Goal: Navigation & Orientation: Find specific page/section

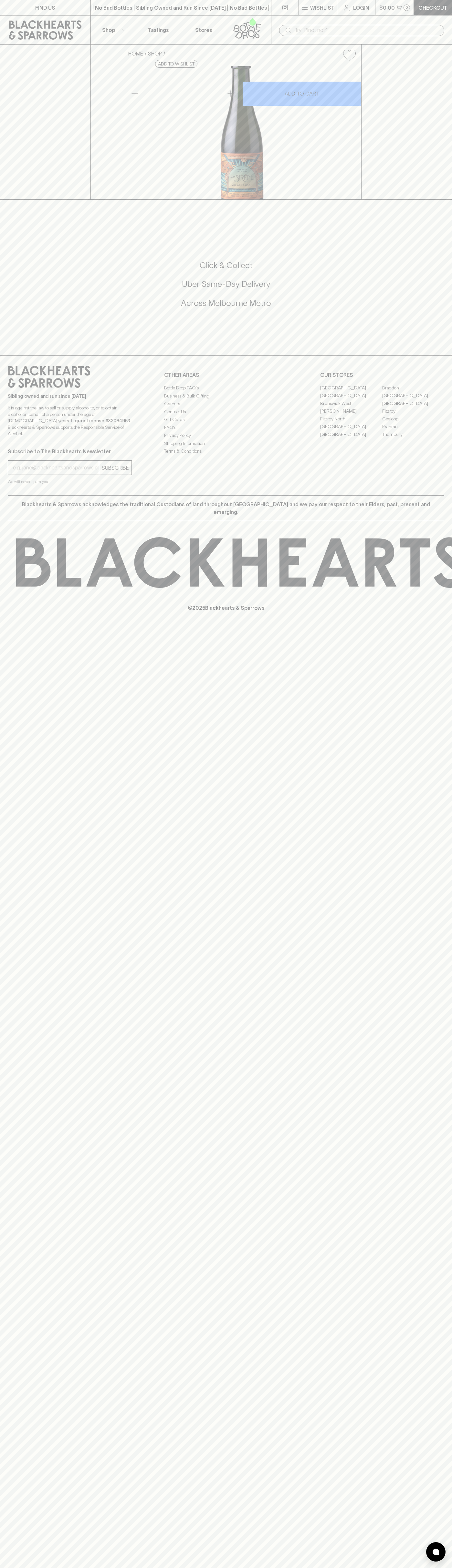
click at [29, 7] on link "FIND US" at bounding box center [45, 7] width 90 height 15
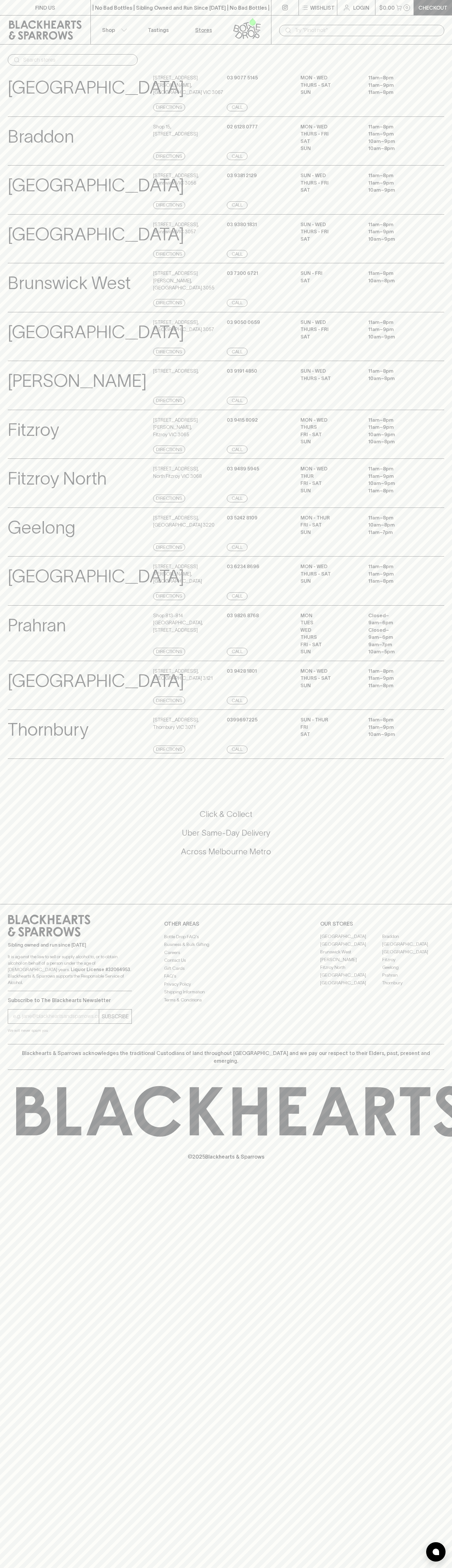
click at [451, 1503] on html "FIND US | No Bad Bottles | Sibling Owned and Run Since 2006 | No Bad Bottles | …" at bounding box center [226, 784] width 452 height 1568
click at [18, 1567] on html "FIND US | No Bad Bottles | Sibling Owned and Run Since 2006 | No Bad Bottles | …" at bounding box center [226, 784] width 452 height 1568
click at [26, 225] on p "[GEOGRAPHIC_DATA]" at bounding box center [96, 234] width 176 height 27
